Goal: Navigation & Orientation: Understand site structure

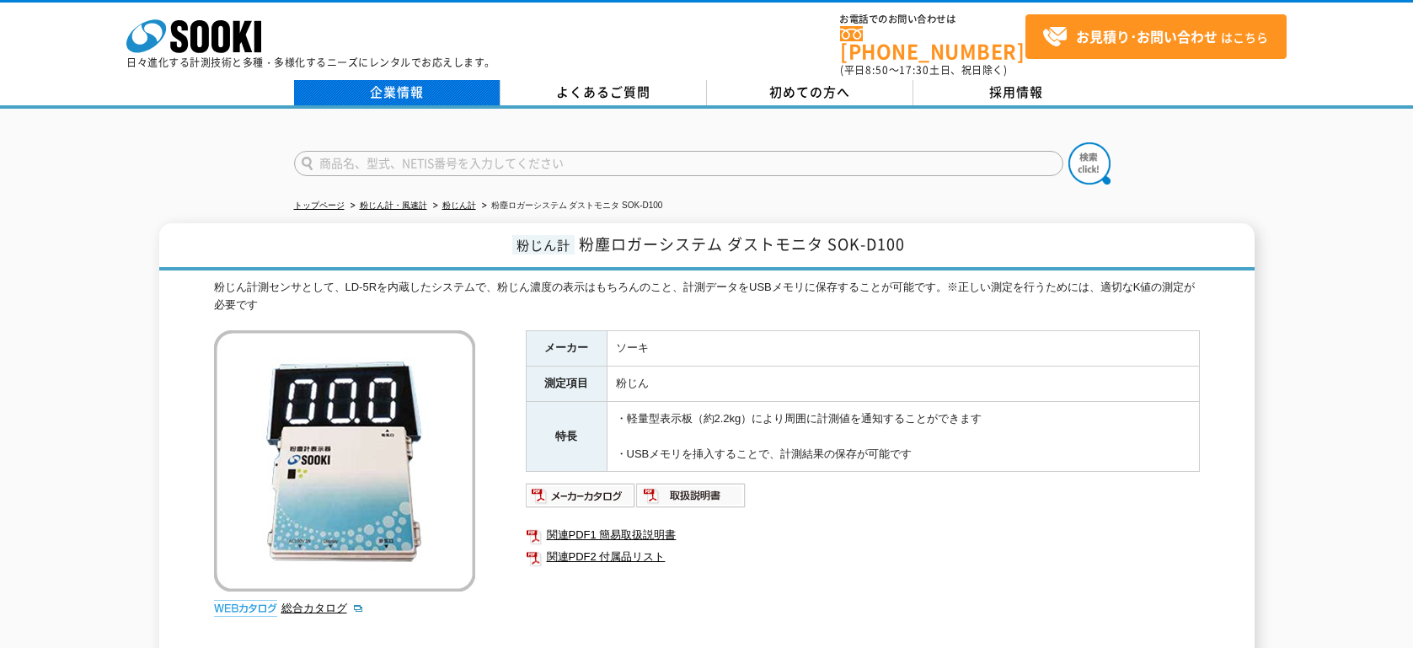
click at [420, 86] on link "企業情報" at bounding box center [397, 92] width 206 height 25
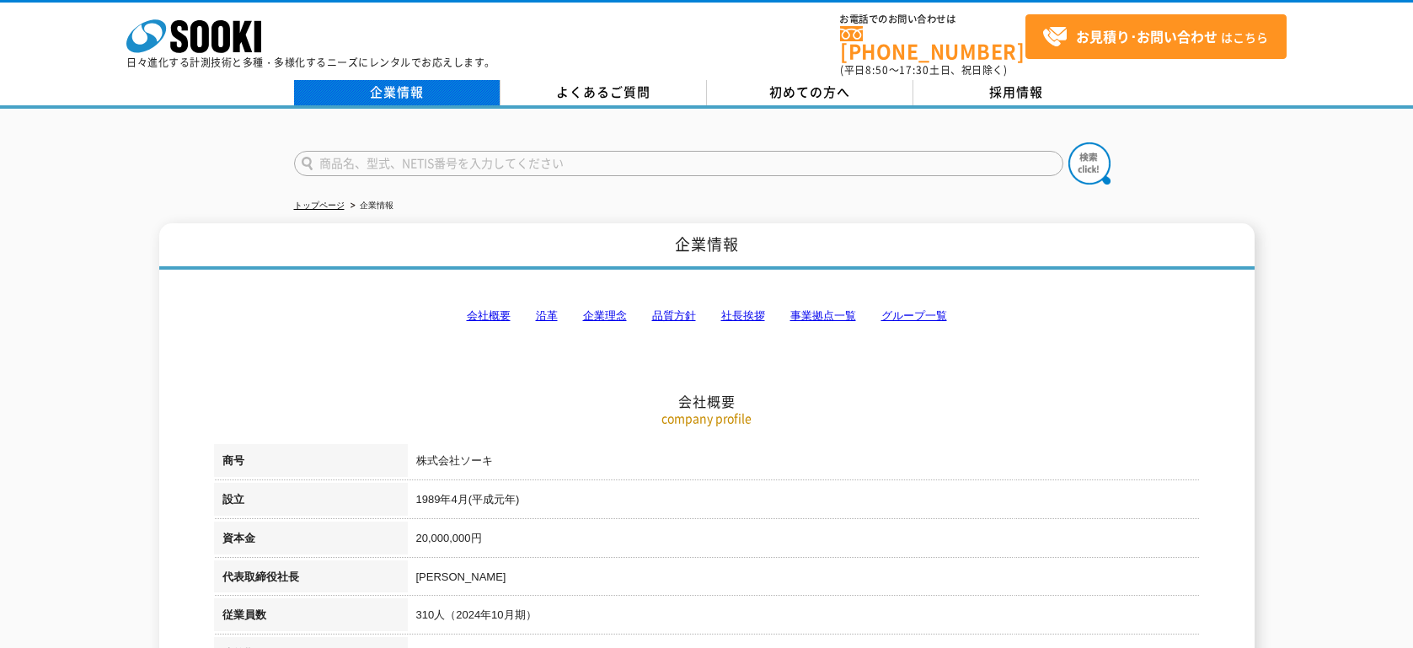
click at [403, 89] on link "企業情報" at bounding box center [397, 92] width 206 height 25
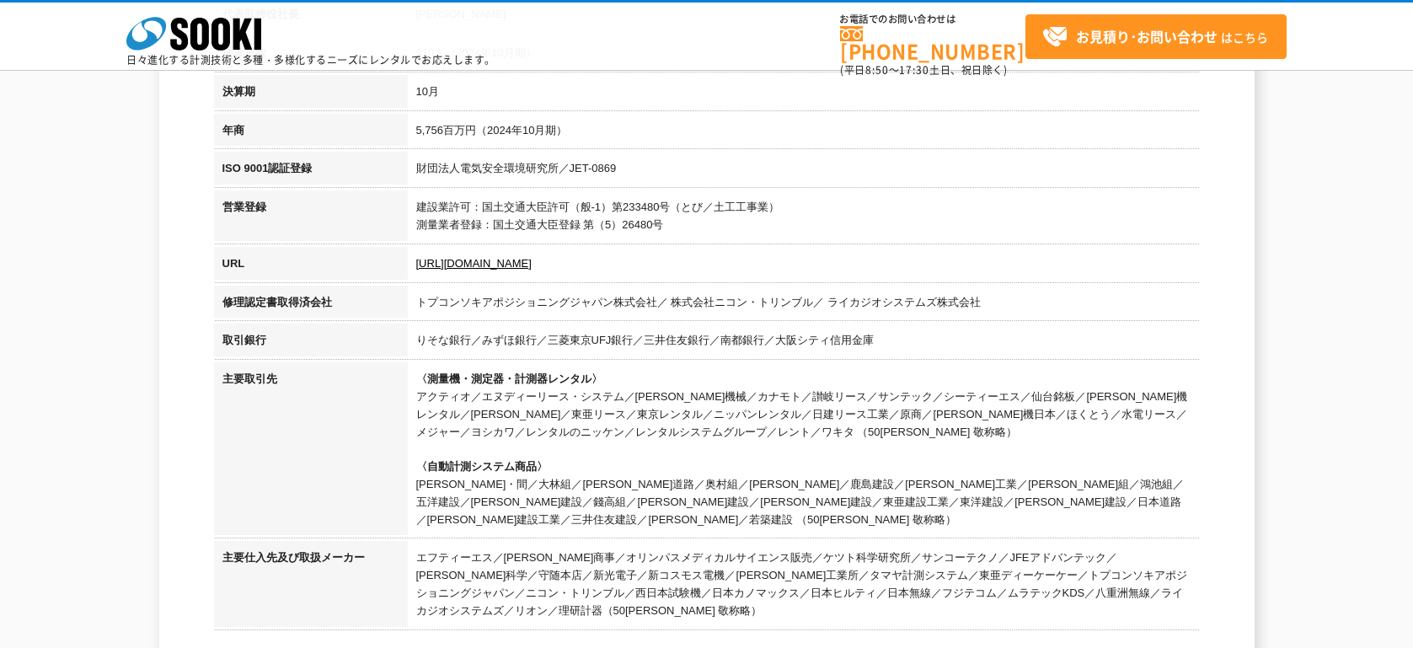
scroll to position [361, 0]
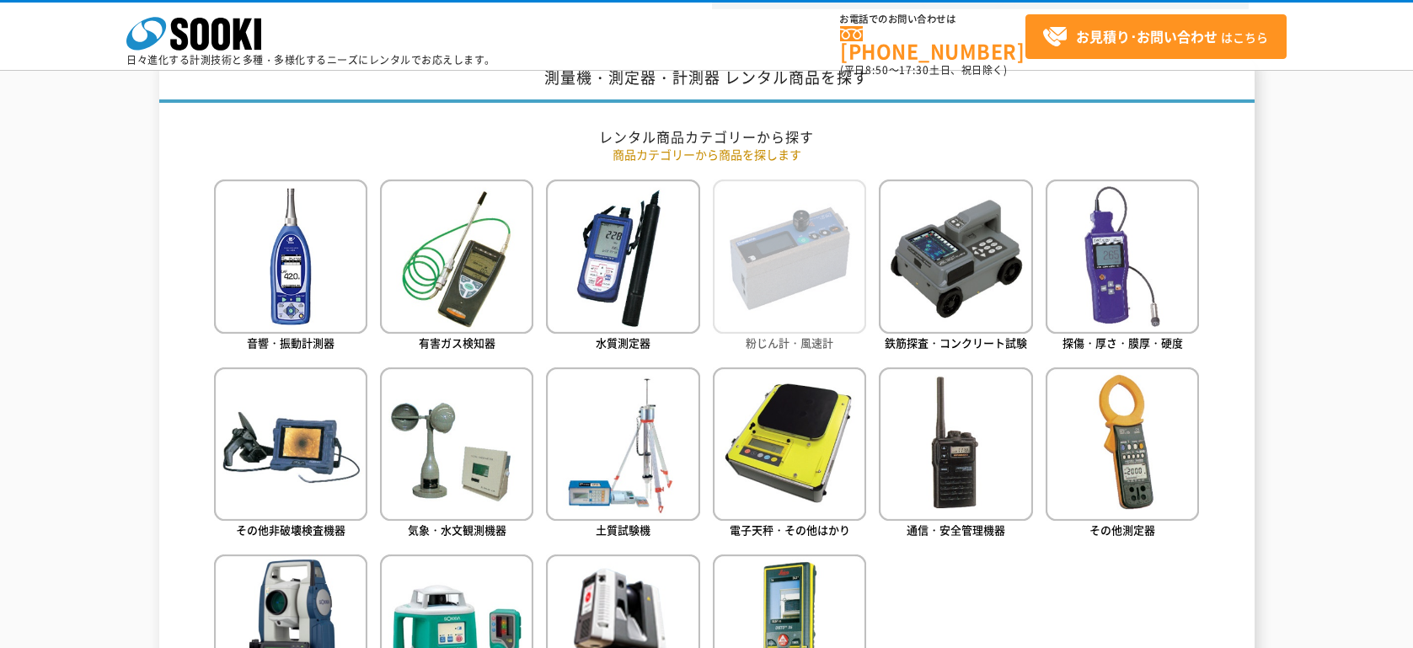
scroll to position [758, 0]
